Goal: Task Accomplishment & Management: Complete application form

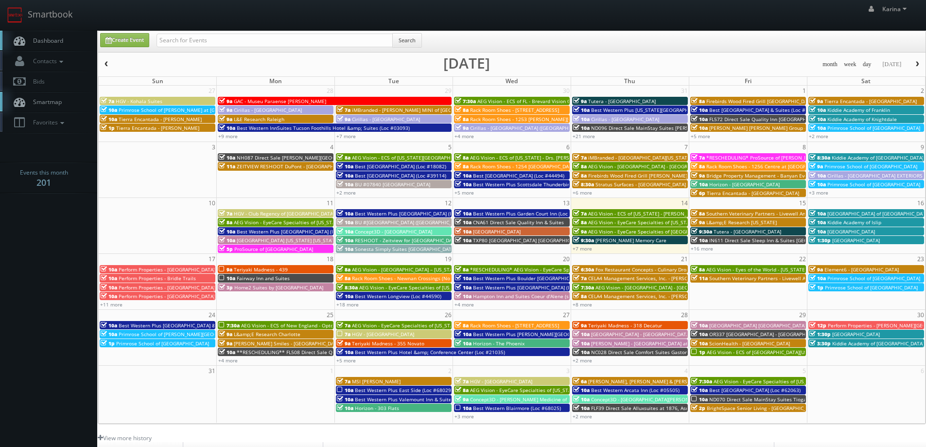
click at [526, 269] on span "*RESCHEDULING* AEG Vision - EyeCare Specialties of Wisconsin – Christenson Visi…" at bounding box center [582, 269] width 224 height 7
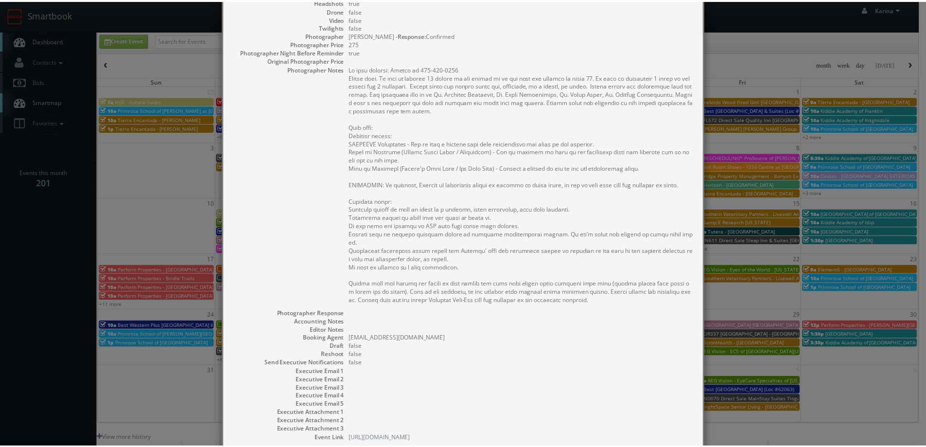
scroll to position [259, 0]
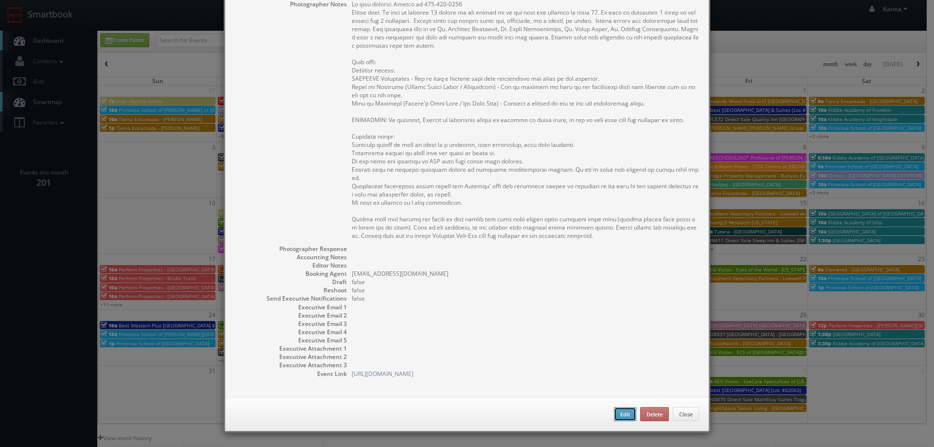
click at [625, 413] on button "Edit" at bounding box center [625, 414] width 22 height 15
type input "*RESCHEDULING* AEG Vision - EyeCare Specialties of Wisconsin – Christenson Visi…"
type input "2215 Vine Street, Suite E"
type input "Hudson"
type input "54016"
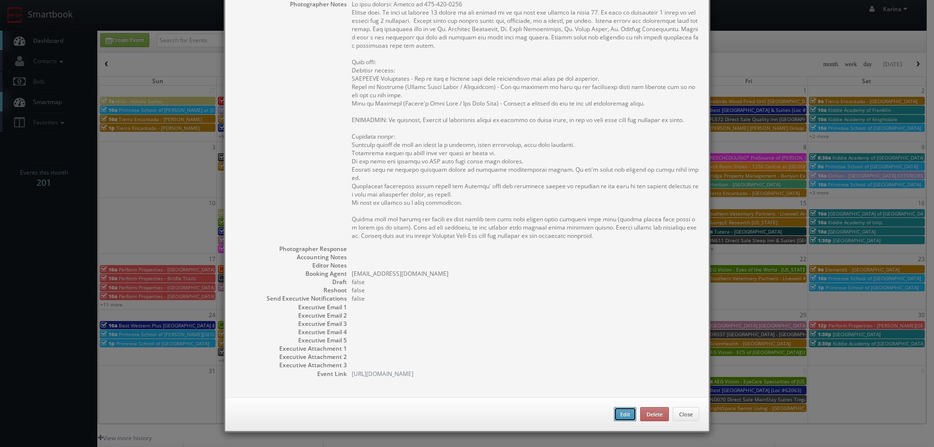
type input "675"
checkbox input "true"
type input "08/20/2025"
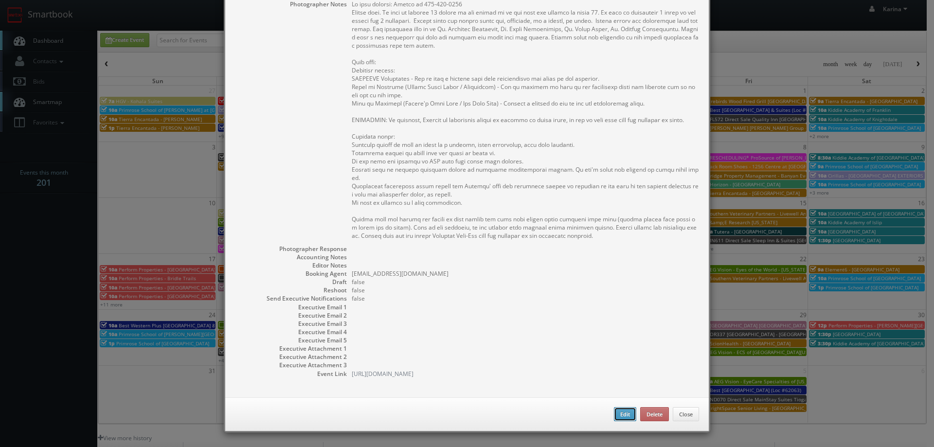
type input "8:00am"
checkbox input "true"
type textarea "On site contact: Evelyn at 715-381-1234 Stills only. We need to deliver 10 stil…"
select select "[US_STATE]"
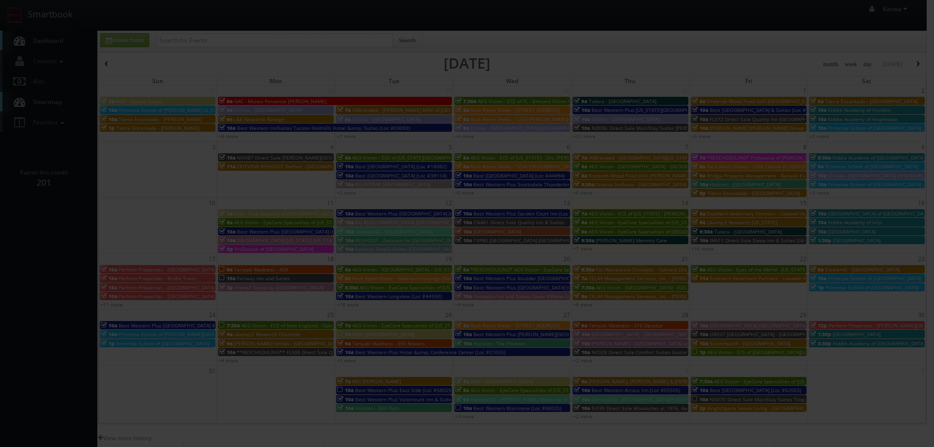
type input "675"
type input "275"
select select "fake4299@mg.cs3calendar.com"
select select "scottie.tuska@gmail.com"
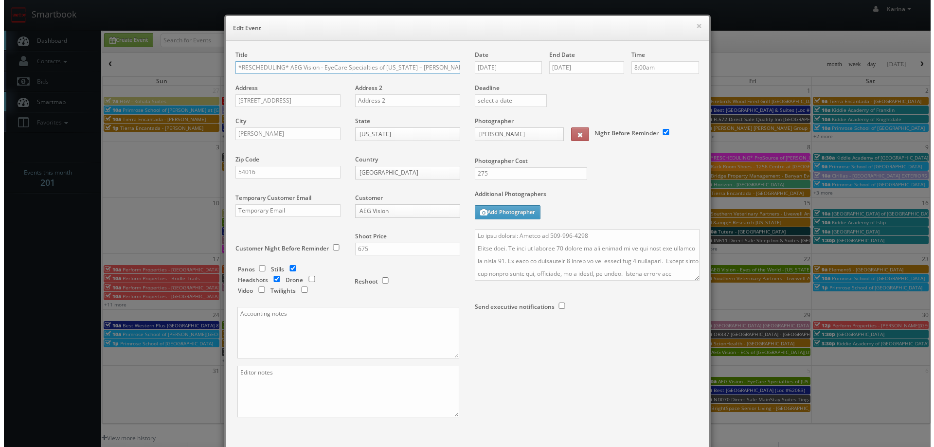
scroll to position [0, 24]
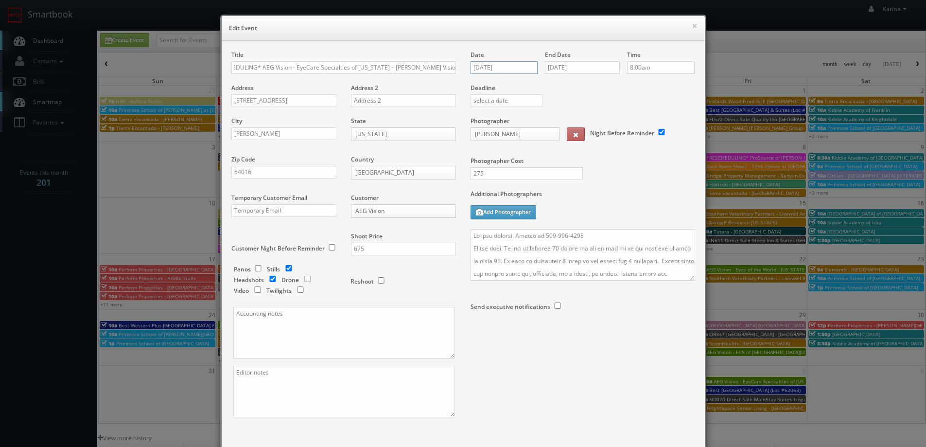
click at [485, 68] on input "08/20/2025" at bounding box center [505, 67] width 68 height 13
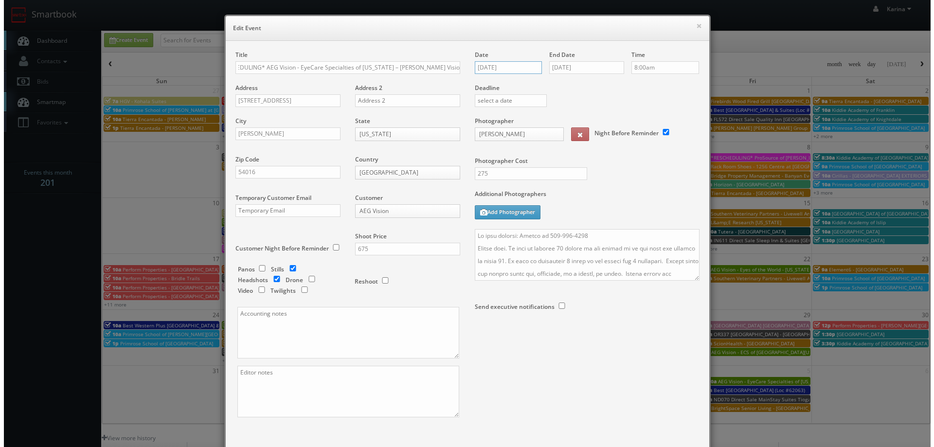
scroll to position [0, 0]
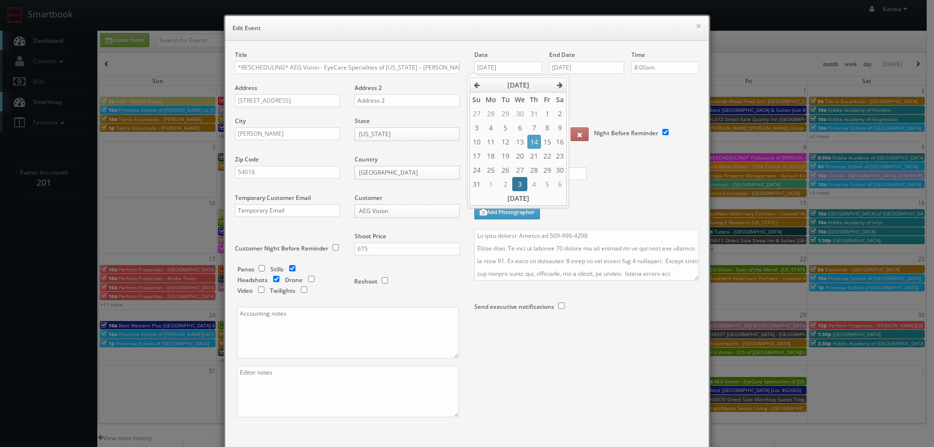
click at [520, 184] on td "3" at bounding box center [519, 184] width 15 height 14
type input "09/03/2025"
click at [585, 69] on input "08/20/2025" at bounding box center [586, 67] width 75 height 13
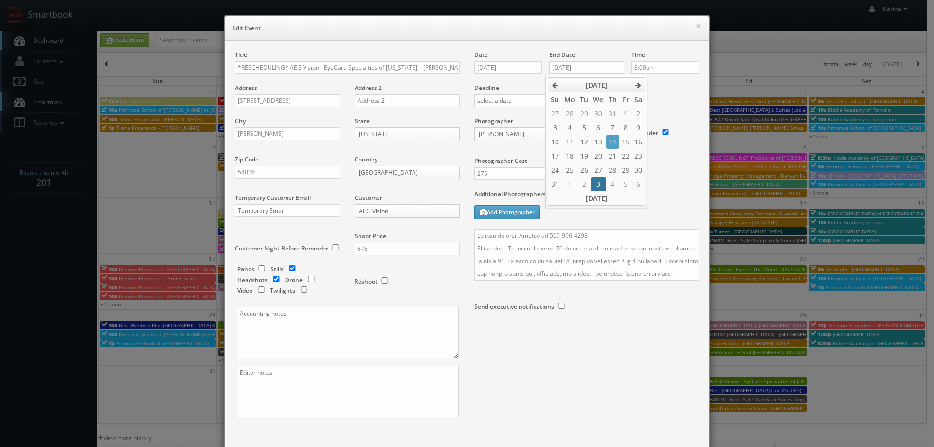
click at [597, 184] on td "3" at bounding box center [597, 184] width 15 height 14
type input "09/03/2025"
click at [657, 62] on input "8:00am" at bounding box center [665, 67] width 68 height 13
type input "6:00pm"
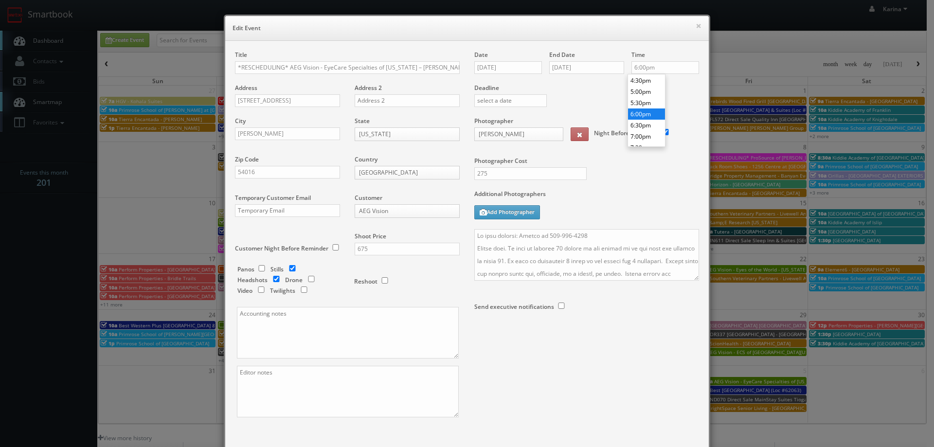
click at [639, 114] on li "6:00pm" at bounding box center [646, 113] width 37 height 11
drag, startPoint x: 284, startPoint y: 68, endPoint x: 227, endPoint y: 66, distance: 57.4
click at [228, 66] on div "Title *RESCHEDULING* AEG Vision - EyeCare Specialties of Wisconsin – Christenso…" at bounding box center [347, 243] width 239 height 384
type input "AEG Vision - EyeCare Specialties of Wisconsin – Christenson Vision Care"
click at [474, 234] on textarea at bounding box center [586, 255] width 225 height 52
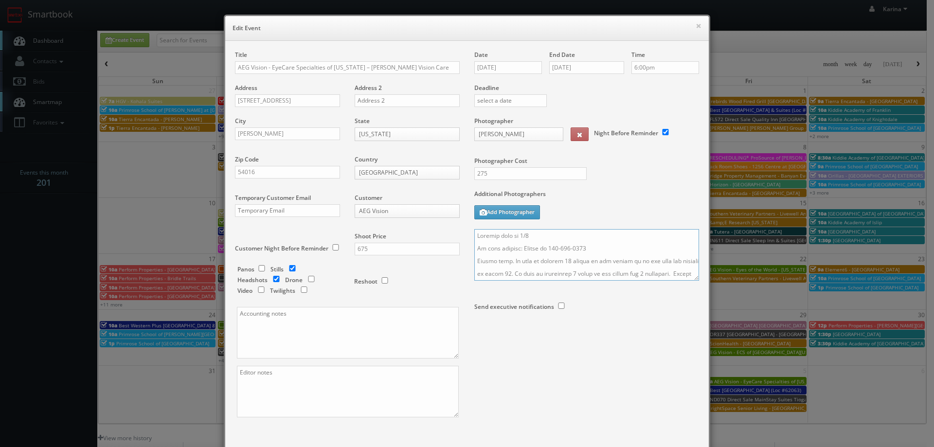
type textarea "Updated date to 9/3 On site contact: Evelyn at 715-381-1234 Stills only. We nee…"
click at [601, 324] on div at bounding box center [586, 333] width 225 height 26
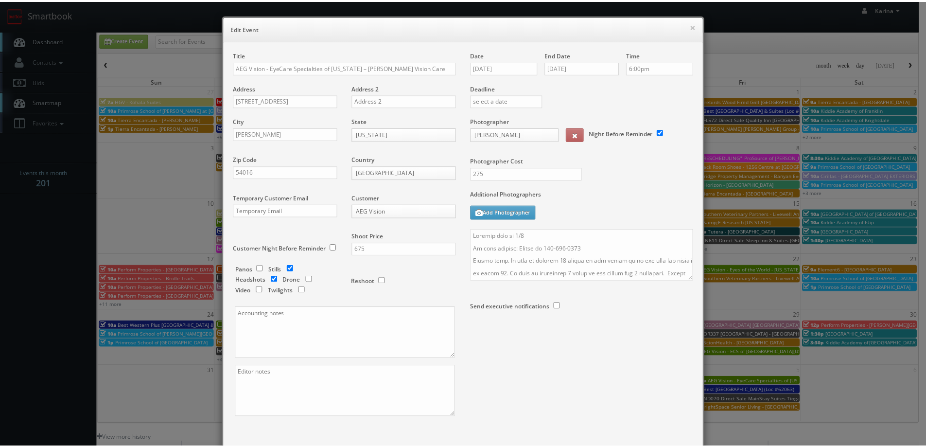
scroll to position [57, 0]
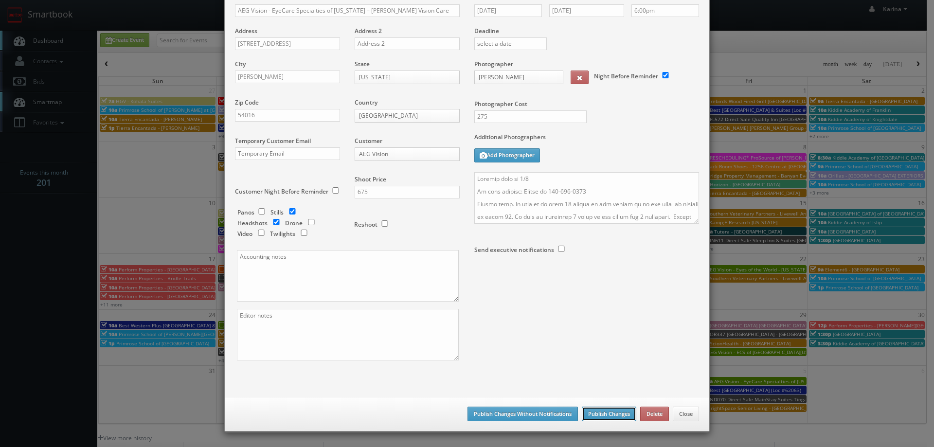
click at [593, 413] on button "Publish Changes" at bounding box center [609, 414] width 54 height 15
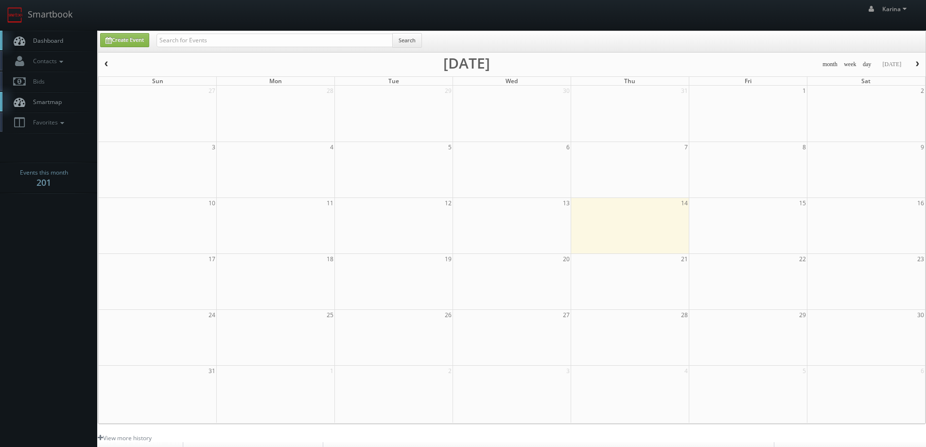
click at [67, 45] on link "Dashboard" at bounding box center [48, 41] width 97 height 20
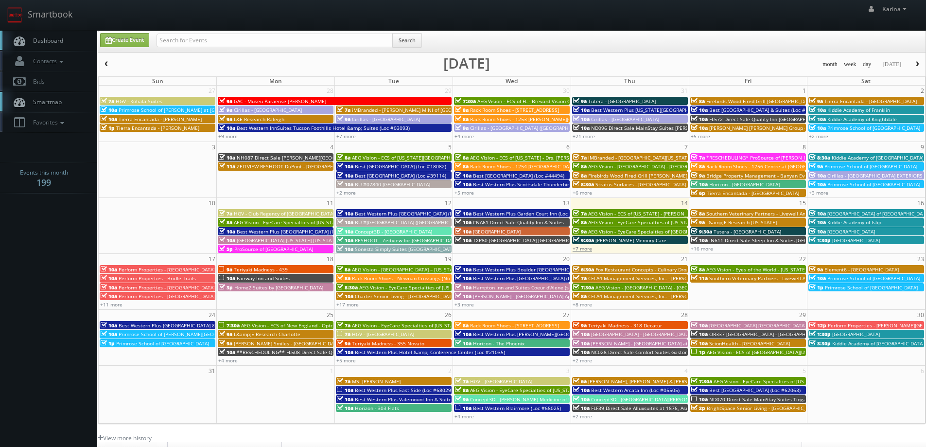
click at [581, 249] on link "+7 more" at bounding box center [582, 248] width 19 height 7
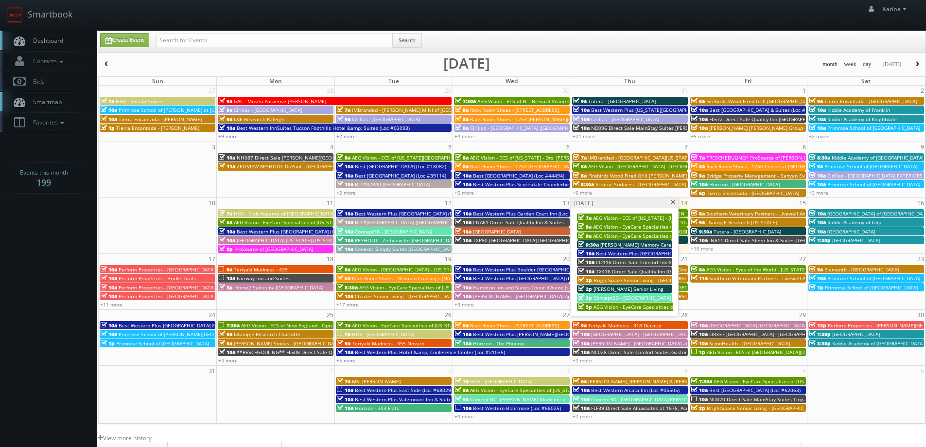
click at [673, 200] on span at bounding box center [673, 202] width 6 height 5
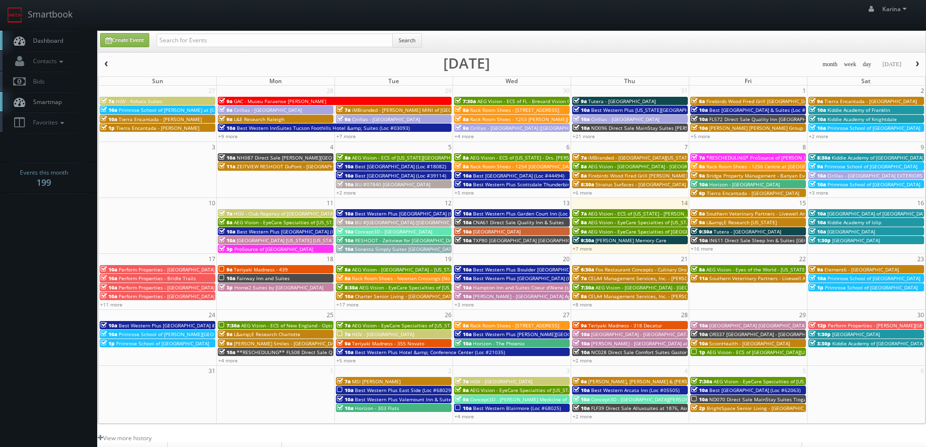
click at [52, 41] on span "Dashboard" at bounding box center [45, 40] width 35 height 8
click at [700, 248] on link "+16 more" at bounding box center [702, 248] width 22 height 7
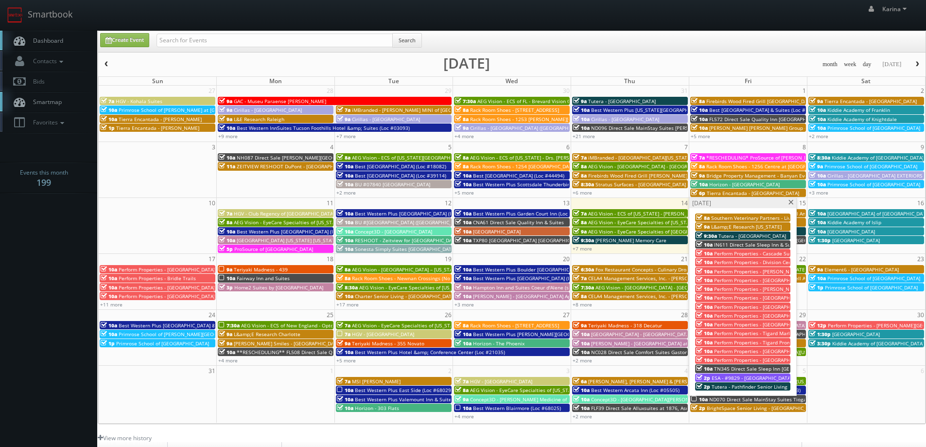
click at [792, 202] on span at bounding box center [791, 202] width 6 height 5
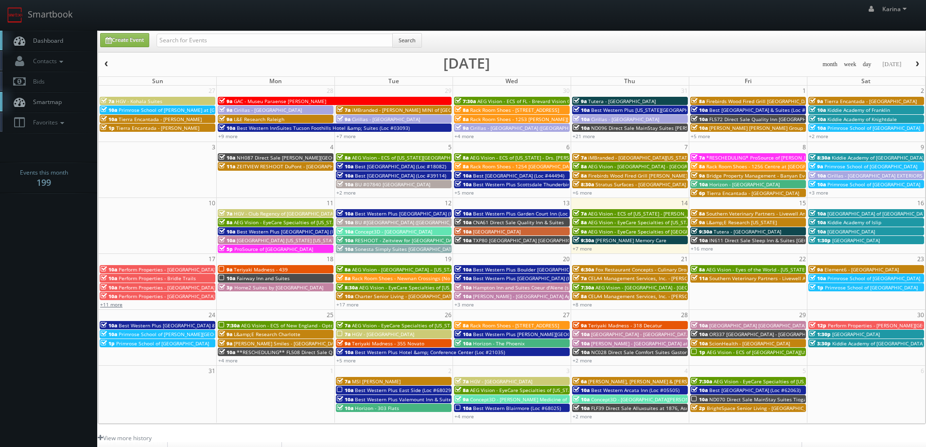
click at [117, 304] on link "+11 more" at bounding box center [111, 304] width 22 height 7
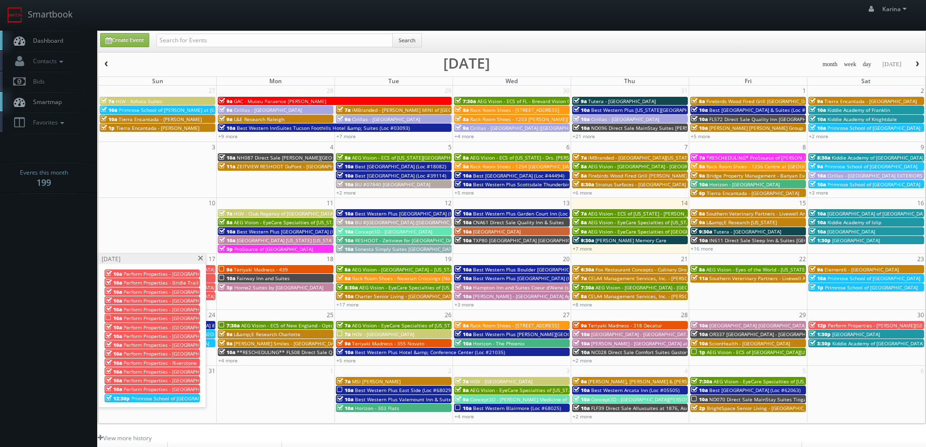
click at [201, 259] on span at bounding box center [200, 258] width 6 height 5
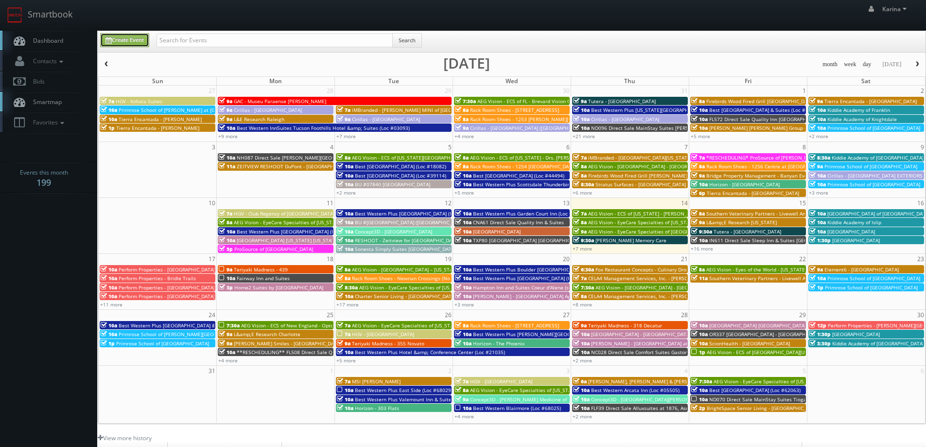
click at [118, 37] on link "Create Event" at bounding box center [124, 40] width 49 height 14
type input "[DATE]"
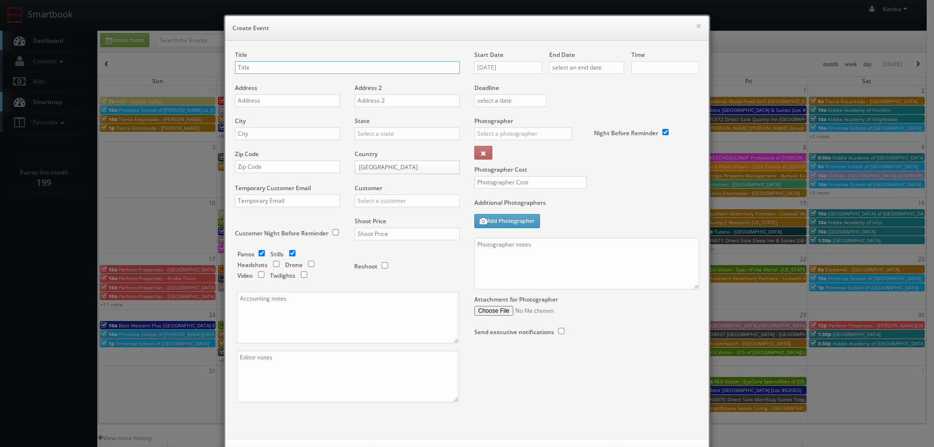
checkbox input "true"
type input "10:00am"
checkbox input "true"
type input "Teriyaki Madness - 462 Henderson"
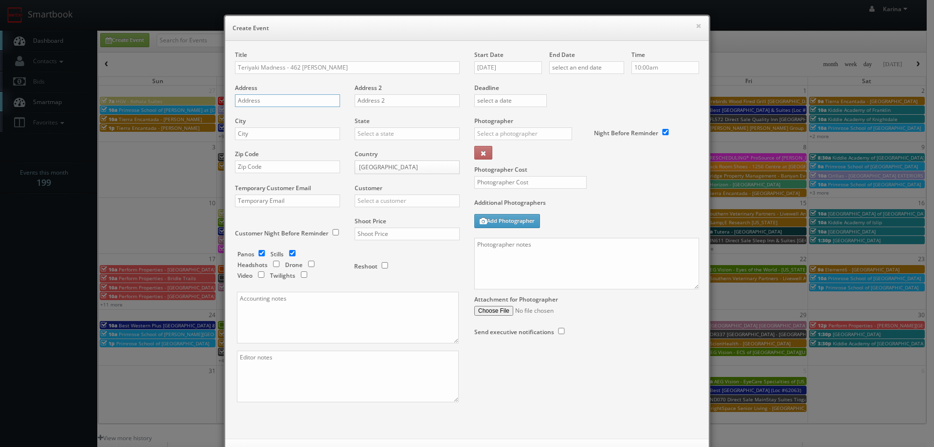
click at [263, 95] on input "text" at bounding box center [287, 100] width 105 height 13
paste input "112 N Pecos Rd"
type input "112 N Pecos Rd"
click at [267, 134] on input "text" at bounding box center [287, 133] width 105 height 13
type input "Henderson"
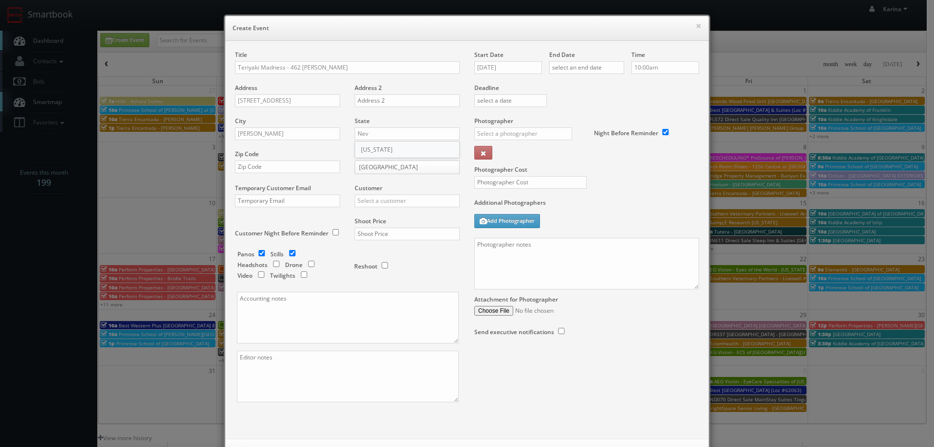
click at [386, 151] on div "[US_STATE]" at bounding box center [407, 150] width 104 height 16
type input "[US_STATE]"
click at [244, 168] on input "text" at bounding box center [287, 166] width 105 height 13
type input "89074"
click at [399, 199] on input "text" at bounding box center [407, 201] width 105 height 13
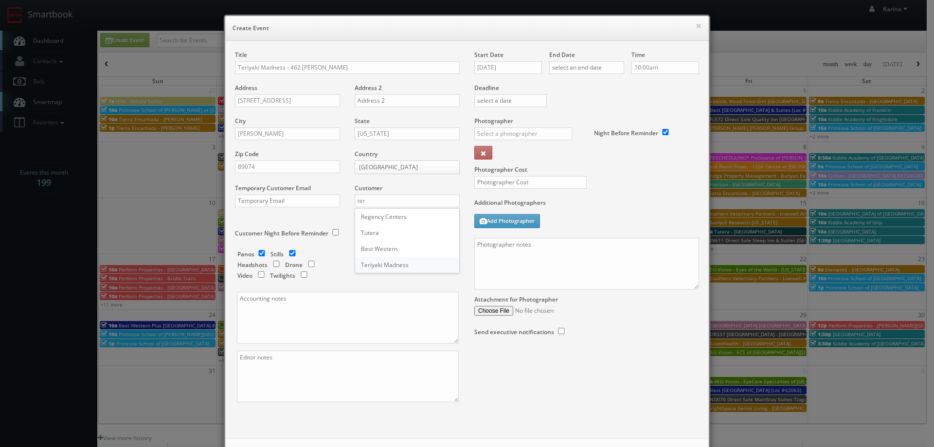
click at [388, 261] on div "Teriyaki Madness" at bounding box center [407, 265] width 104 height 16
type input "Teriyaki Madness"
click at [418, 236] on input "text" at bounding box center [407, 234] width 105 height 13
type input "950"
click at [294, 319] on textarea at bounding box center [348, 318] width 222 height 52
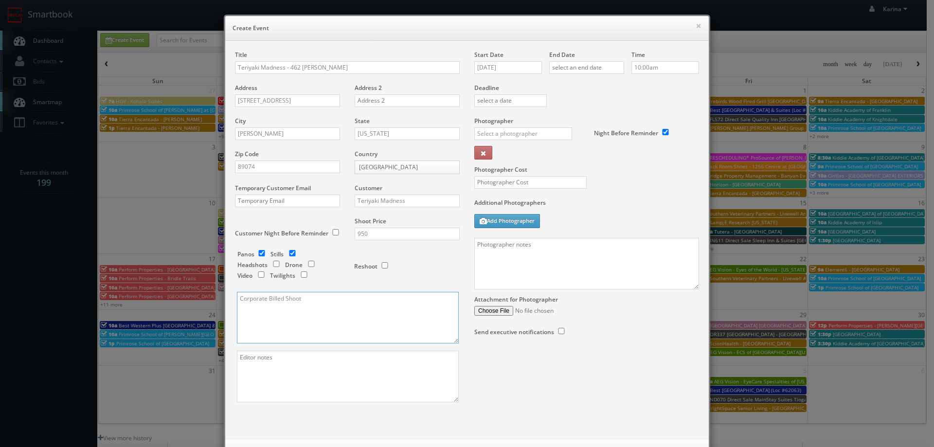
type textarea "Corporate Billed Shoot"
click at [502, 70] on input "08/14/2025" at bounding box center [508, 67] width 68 height 13
click at [565, 167] on td "30" at bounding box center [563, 170] width 13 height 14
type input "08/30/2025"
click at [582, 68] on input "text" at bounding box center [586, 67] width 75 height 13
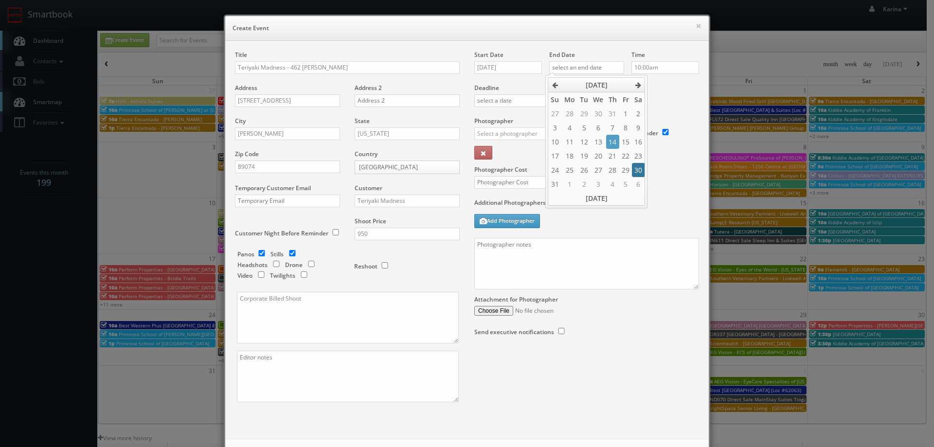
click at [640, 170] on td "30" at bounding box center [638, 170] width 13 height 14
type input "08/30/2025"
click at [651, 67] on input "10:00am" at bounding box center [665, 67] width 68 height 13
type input "9:00am"
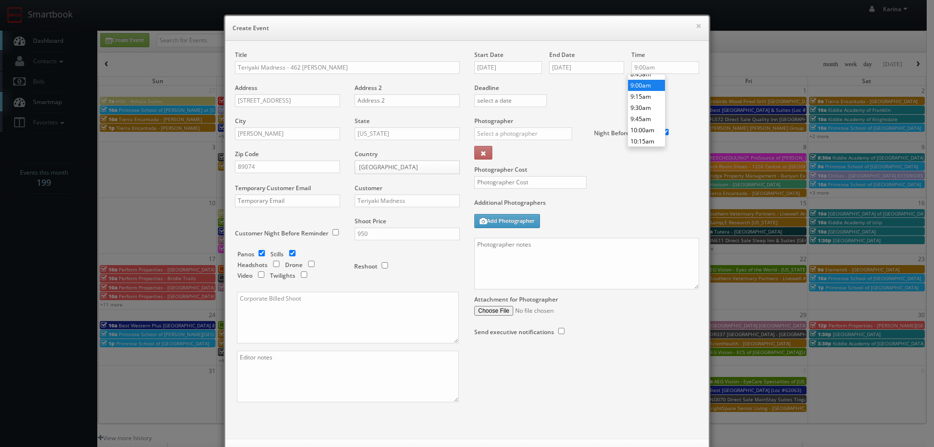
click at [647, 84] on li "9:00am" at bounding box center [646, 85] width 37 height 11
click at [530, 133] on input "text" at bounding box center [523, 133] width 98 height 13
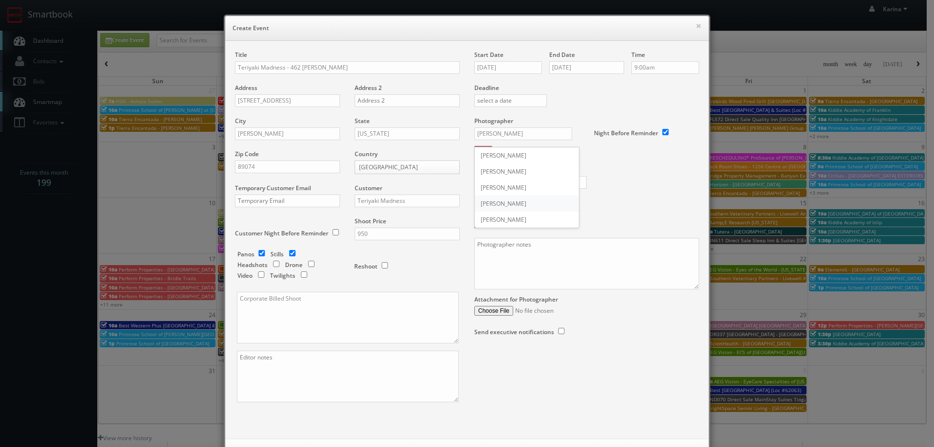
click at [509, 203] on div "Joe Triplett" at bounding box center [527, 203] width 104 height 16
type input "Joe Triplett"
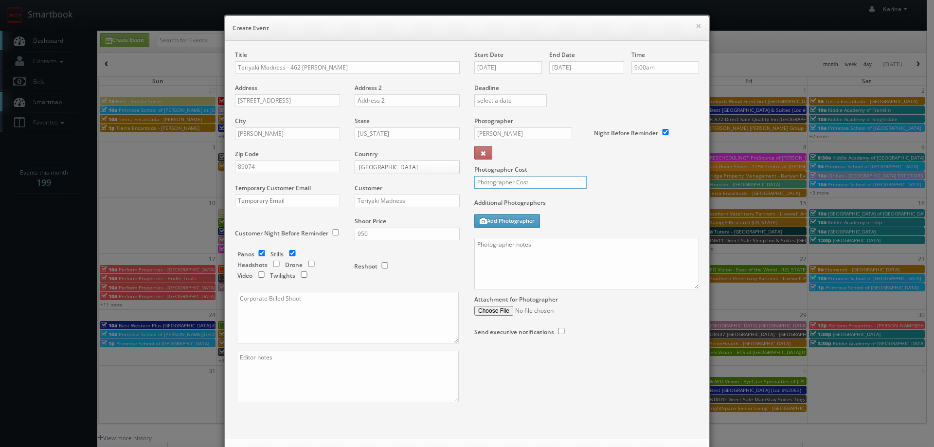
click at [484, 177] on input "text" at bounding box center [530, 182] width 112 height 13
type input "325"
click at [498, 260] on textarea at bounding box center [586, 264] width 225 height 52
click at [563, 246] on textarea "On site contact: Avez Bashadi" at bounding box center [586, 264] width 225 height 52
paste textarea "For stills: We need to deliver 20 stills to the client so we ask that you take …"
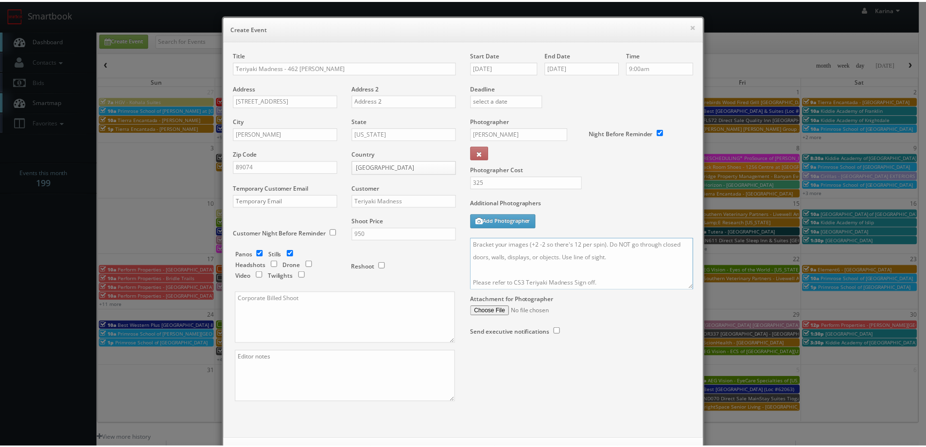
scroll to position [42, 0]
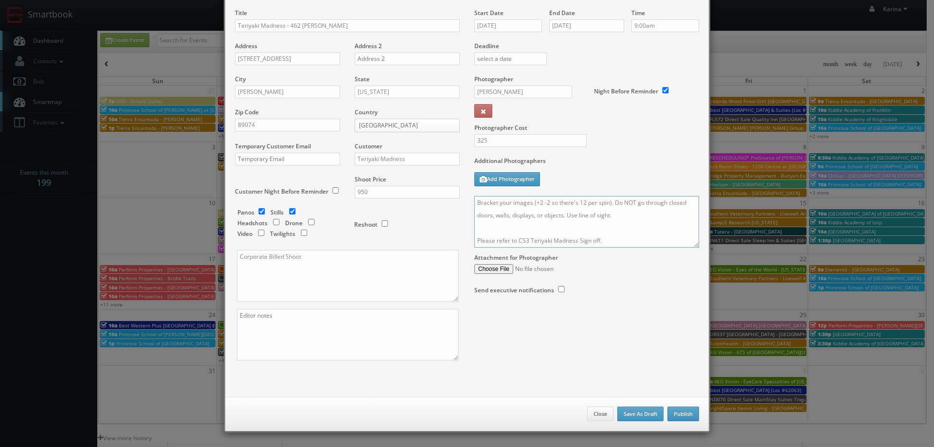
type textarea "On site contact: Avez Bashadi For stills: We need to deliver 20 stills to the c…"
click at [686, 413] on button "Publish" at bounding box center [683, 414] width 32 height 15
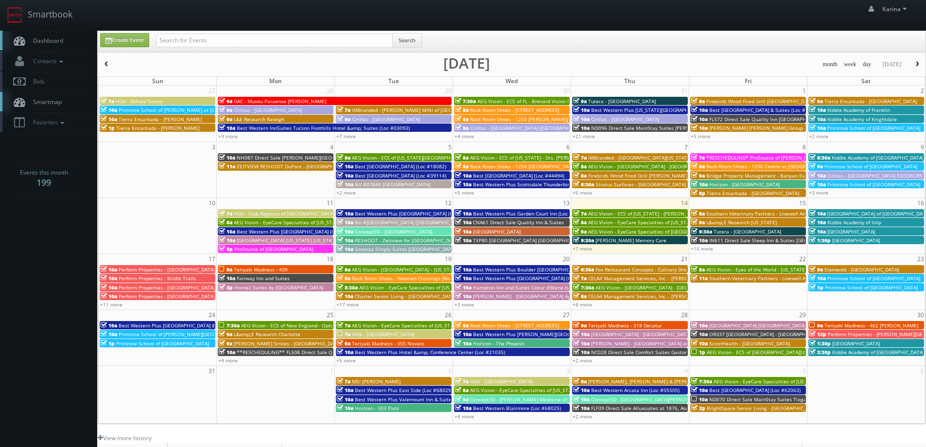
click at [57, 35] on link "Dashboard" at bounding box center [48, 41] width 97 height 20
click at [57, 38] on span "Dashboard" at bounding box center [45, 40] width 35 height 8
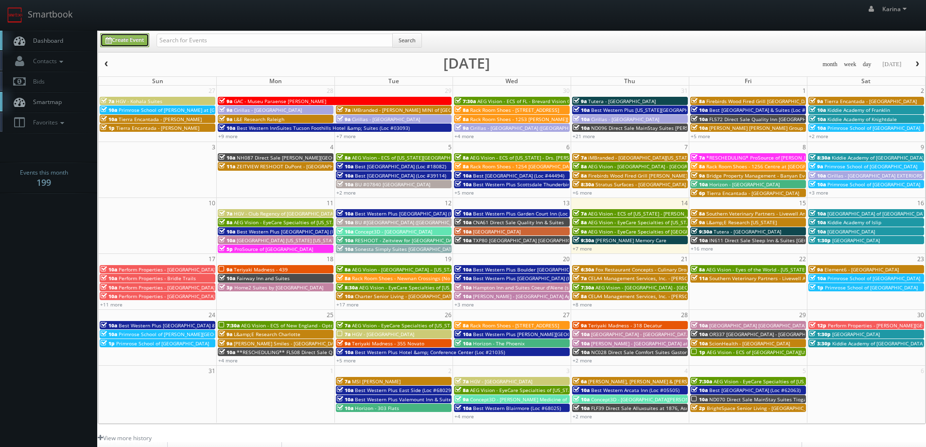
click at [141, 40] on link "Create Event" at bounding box center [124, 40] width 49 height 14
type input "[DATE]"
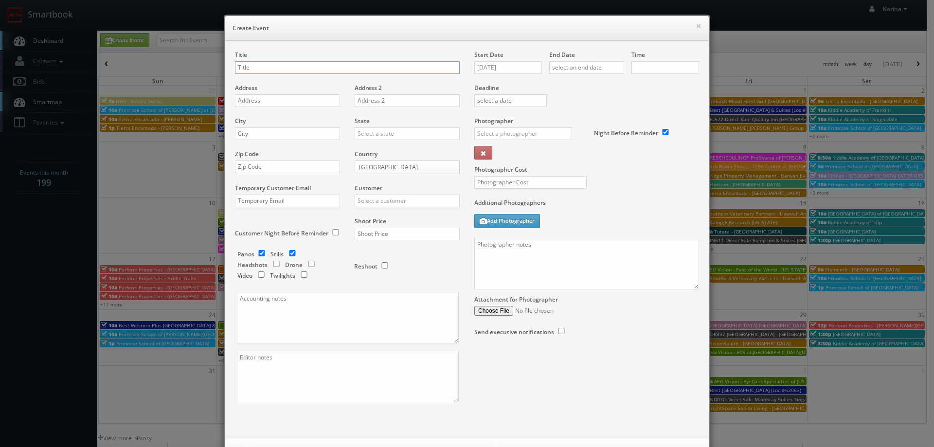
checkbox input "true"
type input "10:00am"
checkbox input "true"
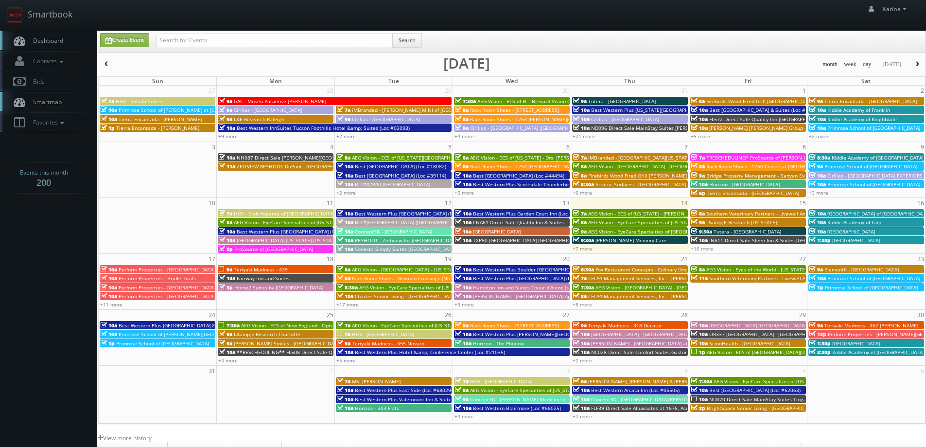
click at [39, 37] on span "Dashboard" at bounding box center [45, 40] width 35 height 8
click at [55, 41] on span "Dashboard" at bounding box center [45, 40] width 35 height 8
click at [636, 42] on div "Create Event Search" at bounding box center [513, 42] width 840 height 19
click at [47, 41] on span "Dashboard" at bounding box center [45, 40] width 35 height 8
click at [142, 41] on link "Create Event" at bounding box center [124, 40] width 49 height 14
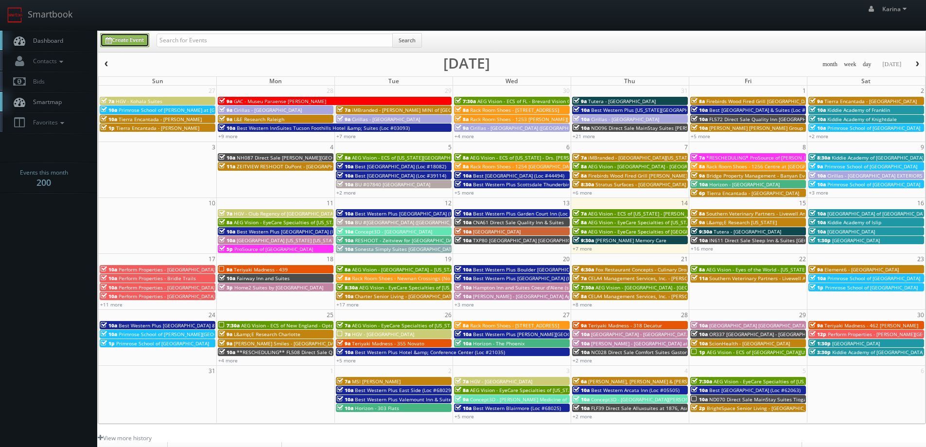
type input "08/14/2025"
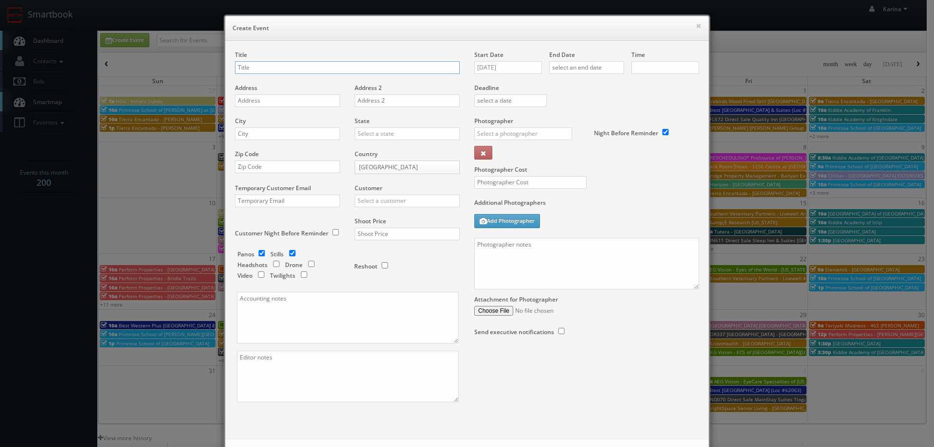
checkbox input "true"
type input "10:00am"
checkbox input "true"
type input "e"
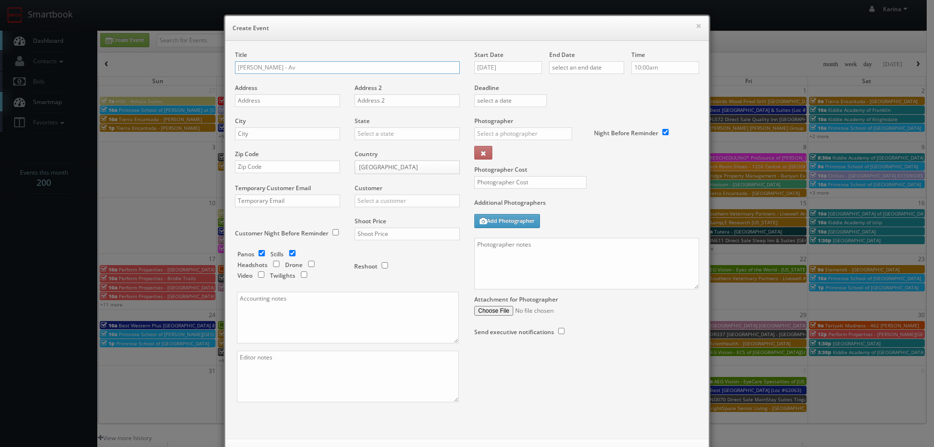
type input "Estee Lauder - Aveda University Village"
click at [271, 99] on input "text" at bounding box center [287, 100] width 105 height 13
paste input "2690 NE 49th Street"
type input "2690 NE 49th Street"
click at [276, 134] on input "text" at bounding box center [287, 133] width 105 height 13
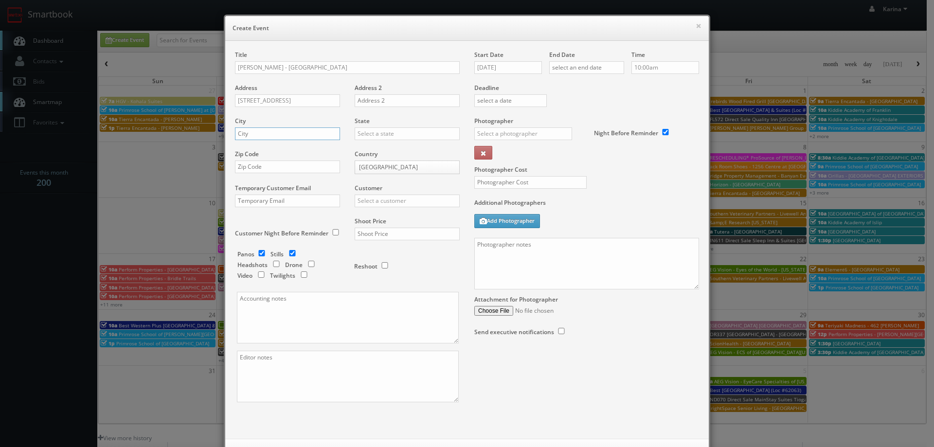
paste input "Seattle"
type input "Seattle"
click at [372, 139] on input "text" at bounding box center [407, 133] width 105 height 13
click at [376, 145] on div "[US_STATE]" at bounding box center [407, 150] width 104 height 16
type input "[US_STATE]"
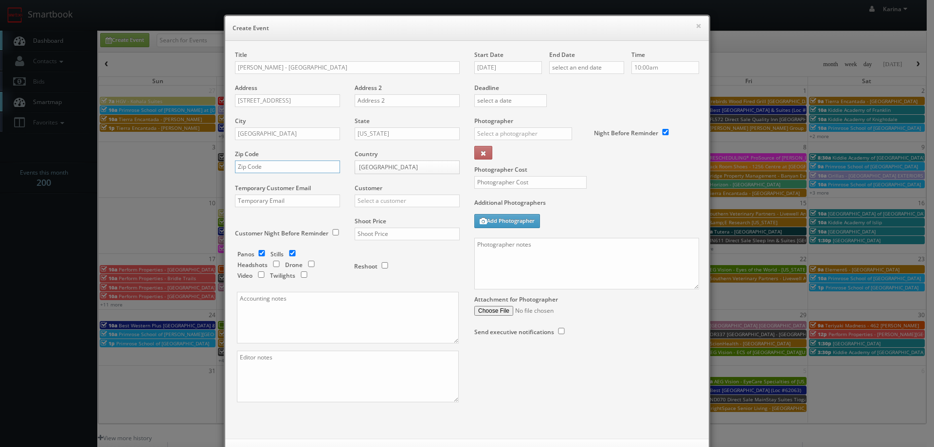
click at [266, 168] on input "text" at bounding box center [287, 166] width 105 height 13
paste input "98105"
type input "98105"
click at [370, 204] on input "text" at bounding box center [407, 201] width 105 height 13
click at [256, 254] on input "checkbox" at bounding box center [261, 253] width 15 height 6
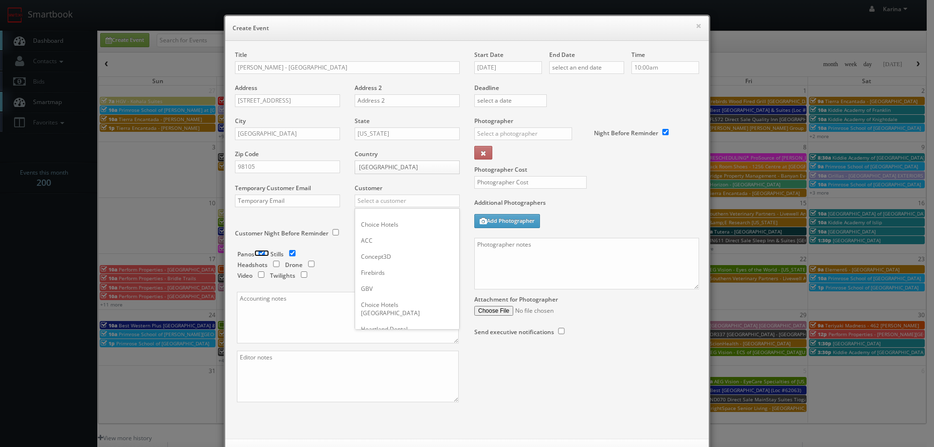
checkbox input "false"
click at [386, 202] on input "text" at bounding box center [407, 201] width 105 height 13
click at [383, 217] on div "[PERSON_NAME]" at bounding box center [407, 217] width 104 height 16
type input "[PERSON_NAME]"
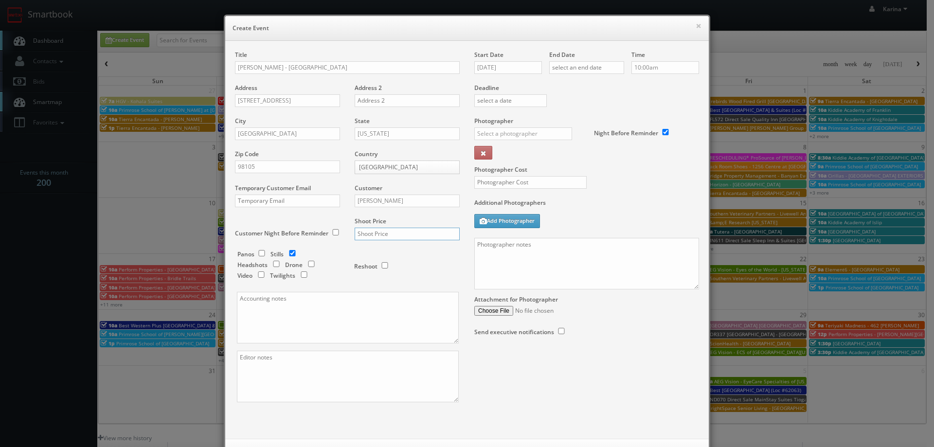
click at [390, 232] on input "text" at bounding box center [407, 234] width 105 height 13
paste textarea "We are delivering 10 stills of the [PERSON_NAME] London store (interior and sto…"
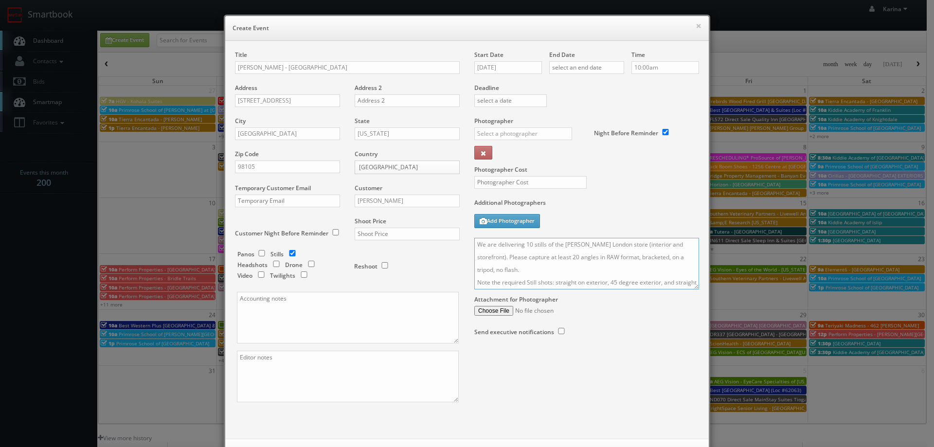
drag, startPoint x: 606, startPoint y: 283, endPoint x: 544, endPoint y: 279, distance: 62.9
click at [544, 279] on textarea "We are delivering 10 stills of the [PERSON_NAME] London store (interior and sto…" at bounding box center [586, 264] width 225 height 52
drag, startPoint x: 625, startPoint y: 245, endPoint x: 561, endPoint y: 247, distance: 64.2
click at [561, 247] on textarea "We are delivering 10 stills of the Jo Malone London store (interior and storefr…" at bounding box center [586, 264] width 225 height 52
click at [475, 244] on textarea "We are delivering 10 stills of the Aveda Store (interior and storefront). Pleas…" at bounding box center [586, 264] width 225 height 52
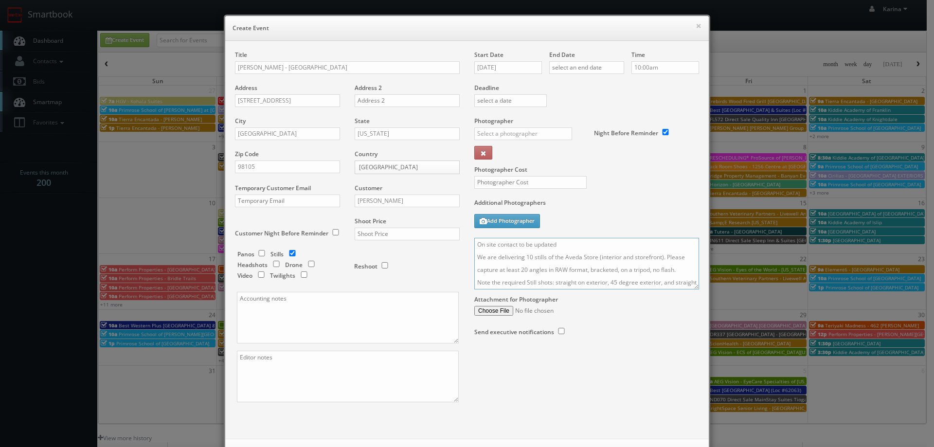
type textarea "On site contact to be updated We are delivering 10 stills of the Aveda Store (i…"
click at [647, 200] on label "Additional Photographers" at bounding box center [586, 204] width 225 height 13
click at [619, 199] on label "Additional Photographers" at bounding box center [586, 204] width 225 height 13
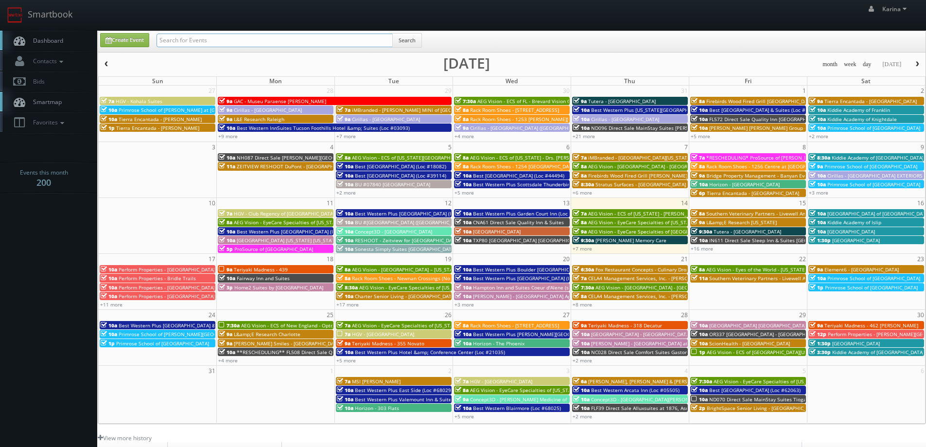
click at [196, 38] on input "text" at bounding box center [275, 41] width 236 height 14
type input "estee"
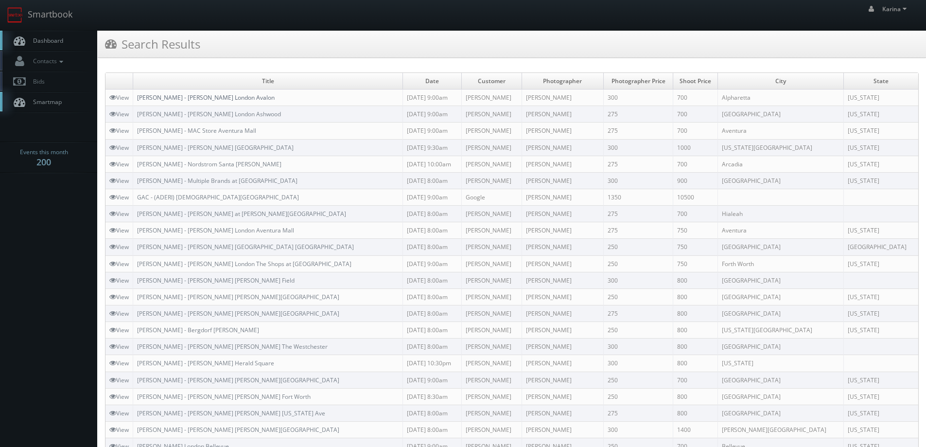
click at [206, 98] on link "[PERSON_NAME] - [PERSON_NAME] London Avalon" at bounding box center [206, 97] width 138 height 8
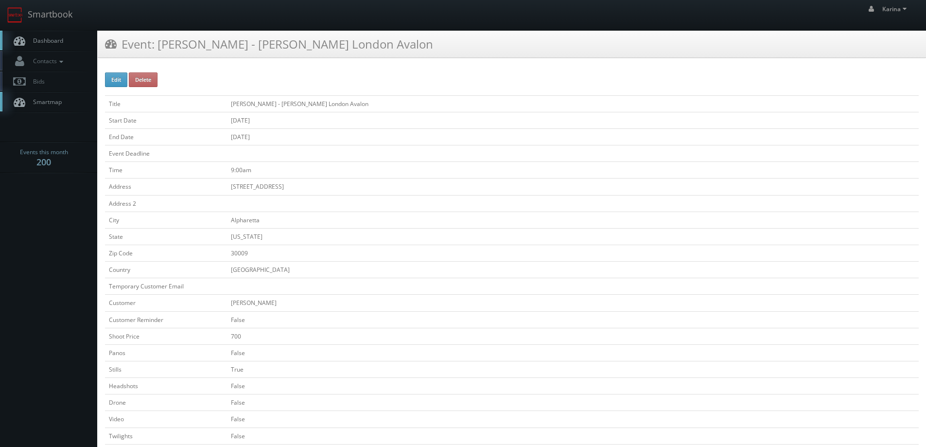
scroll to position [195, 0]
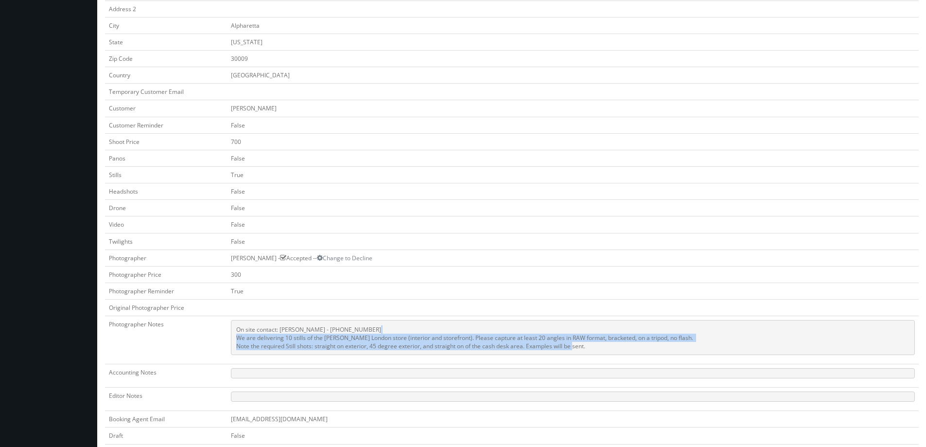
drag, startPoint x: 593, startPoint y: 348, endPoint x: 245, endPoint y: 337, distance: 348.8
click at [240, 336] on pre "On site contact: [PERSON_NAME] - [PHONE_NUMBER] We are delivering 10 stills of …" at bounding box center [573, 337] width 684 height 35
copy pre "We are delivering 10 stills of the [PERSON_NAME] London store (interior and sto…"
